Goal: Use online tool/utility

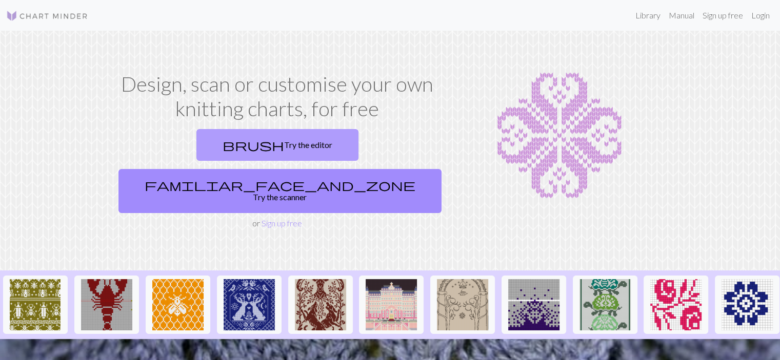
click at [219, 147] on link "brush Try the editor" at bounding box center [277, 145] width 162 height 32
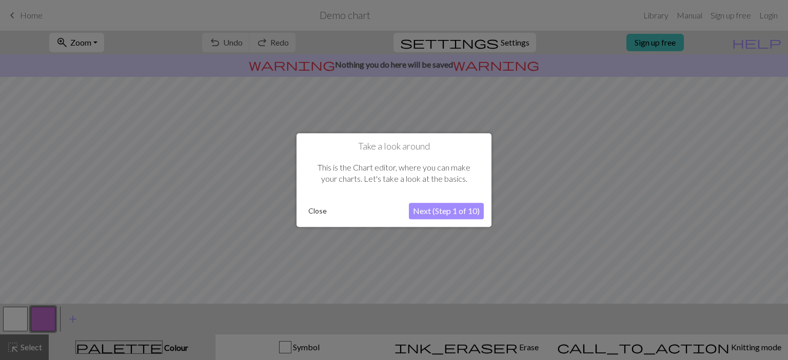
click at [320, 211] on button "Close" at bounding box center [317, 211] width 27 height 15
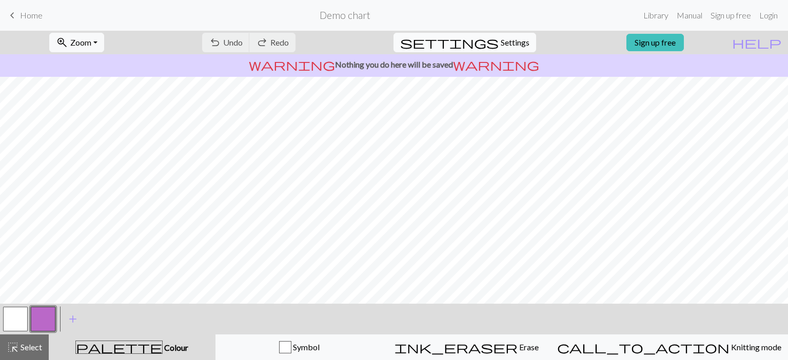
click at [510, 42] on span "Settings" at bounding box center [514, 42] width 29 height 12
select select "aran"
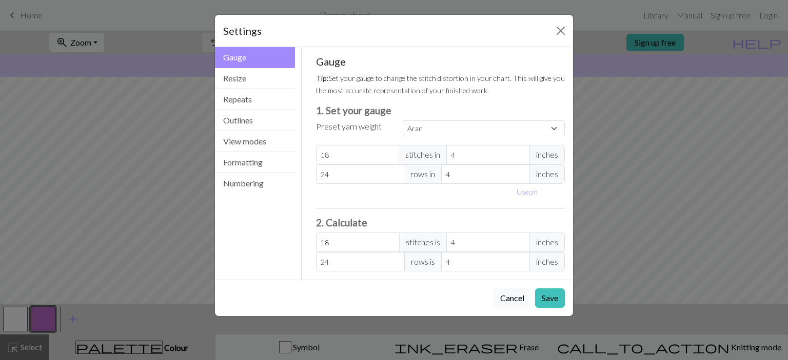
click at [570, 35] on div "Settings" at bounding box center [394, 31] width 358 height 32
click at [560, 32] on button "Close" at bounding box center [560, 31] width 16 height 16
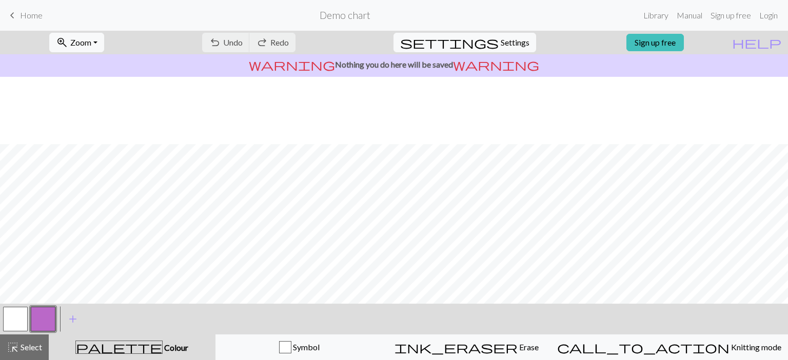
scroll to position [154, 0]
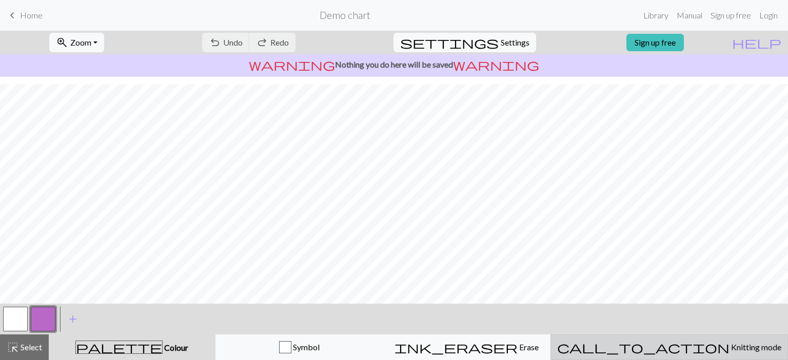
click at [729, 350] on span "Knitting mode" at bounding box center [755, 348] width 52 height 10
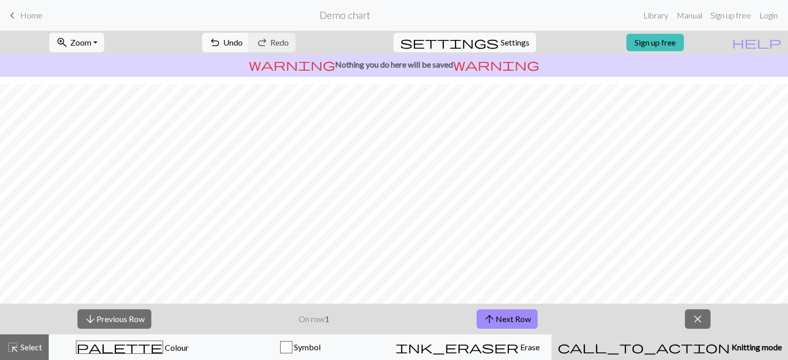
click at [38, 16] on span "Home" at bounding box center [31, 15] width 23 height 10
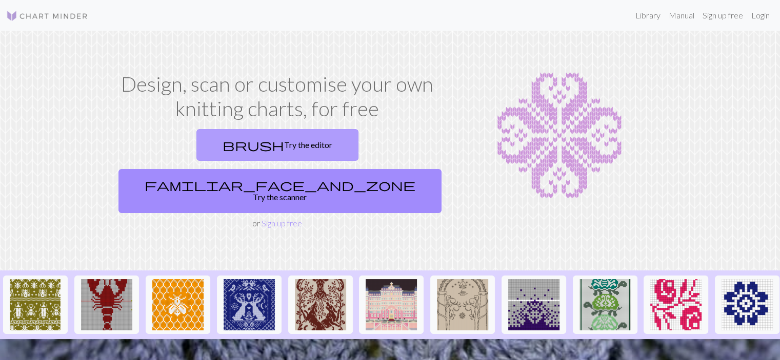
click at [198, 138] on link "brush Try the editor" at bounding box center [277, 145] width 162 height 32
